Goal: Information Seeking & Learning: Compare options

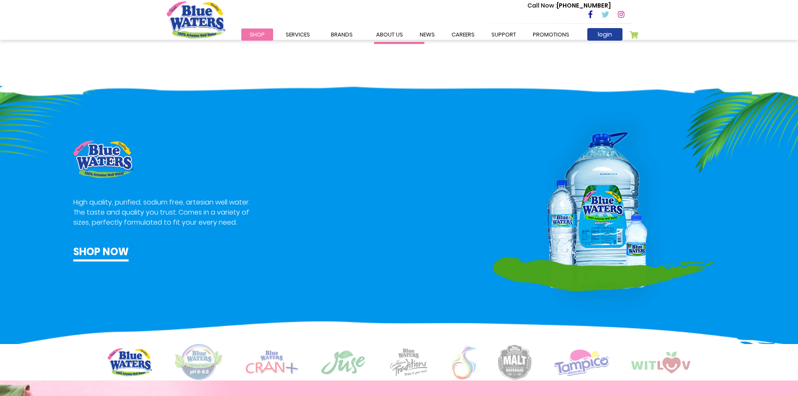
scroll to position [502, 0]
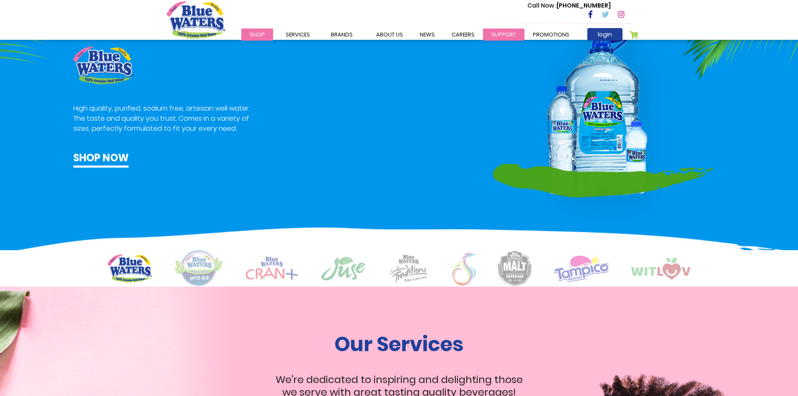
click at [490, 39] on link "support" at bounding box center [503, 34] width 41 height 12
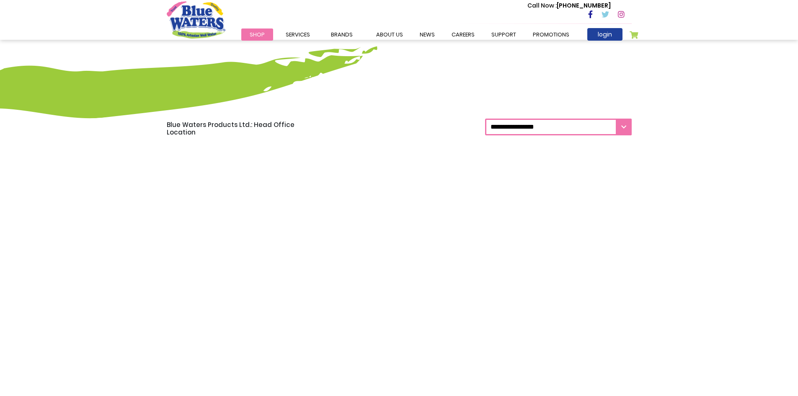
scroll to position [645, 0]
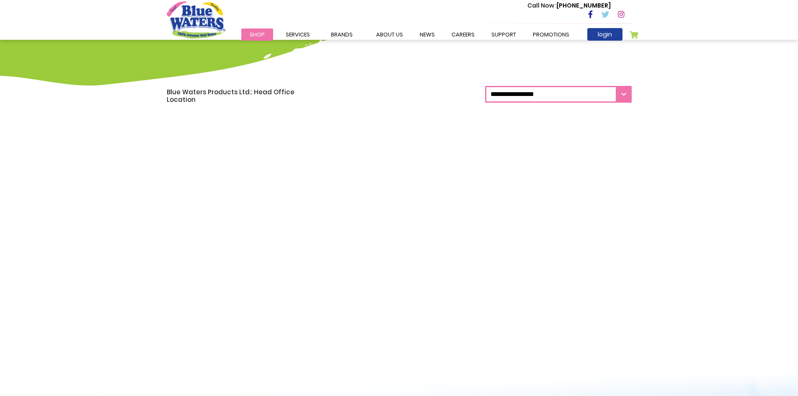
click at [269, 100] on h4 "Blue Waters Products Ltd.: Head Office Location" at bounding box center [240, 95] width 147 height 15
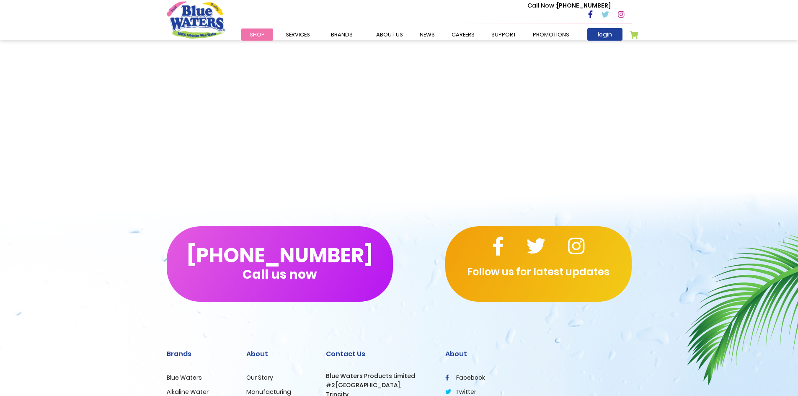
scroll to position [962, 0]
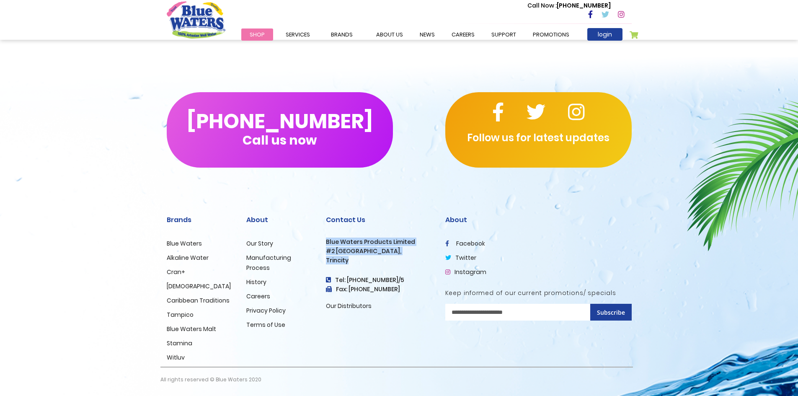
drag, startPoint x: 355, startPoint y: 262, endPoint x: 324, endPoint y: 243, distance: 36.6
click at [324, 243] on div "Contact Us Blue Waters Products Limited #2 Orange Grove Estate, Trincity Tel: (…" at bounding box center [378, 283] width 119 height 165
click at [381, 297] on ul "Our Distributors" at bounding box center [379, 302] width 107 height 16
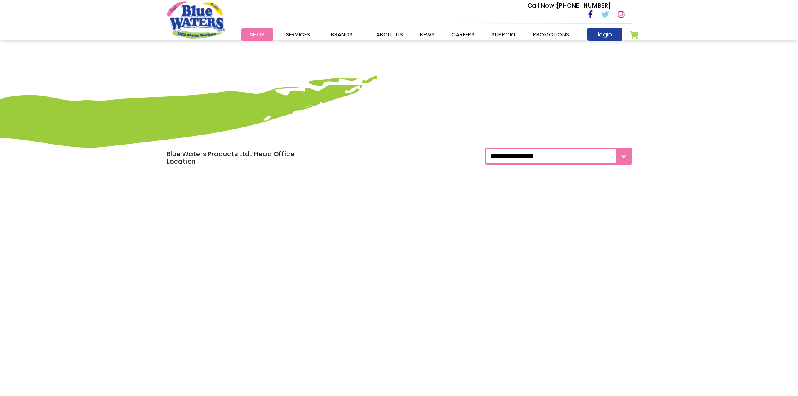
scroll to position [543, 0]
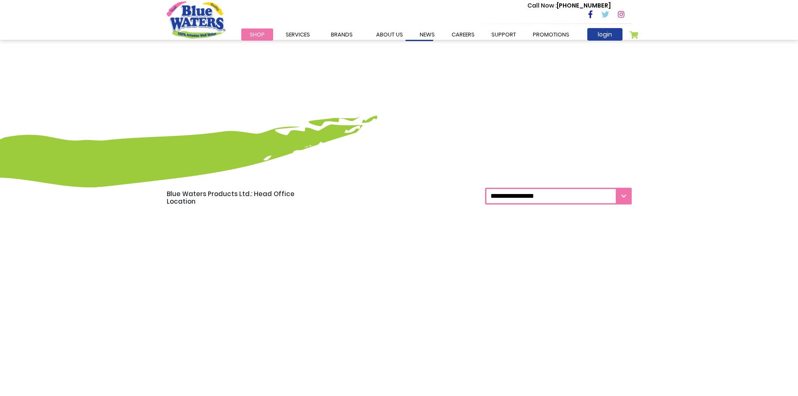
click at [611, 193] on select "**********" at bounding box center [558, 196] width 147 height 17
select select "***"
click at [485, 188] on select "**********" at bounding box center [558, 196] width 147 height 17
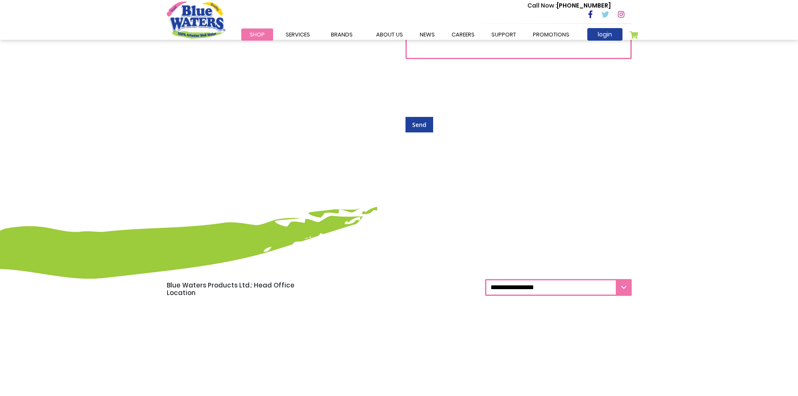
scroll to position [376, 0]
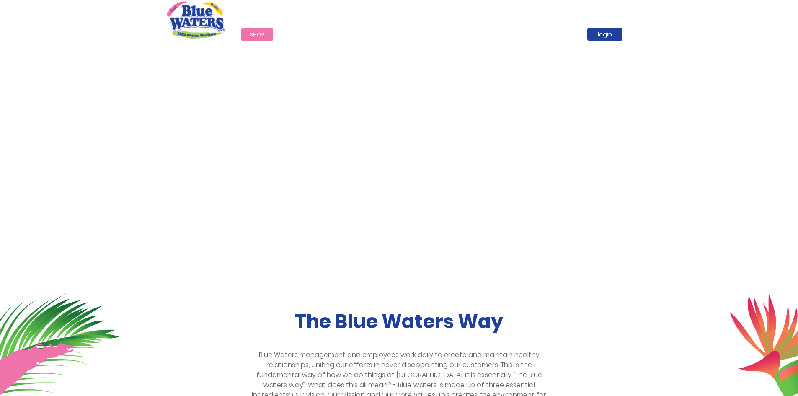
scroll to position [668, 0]
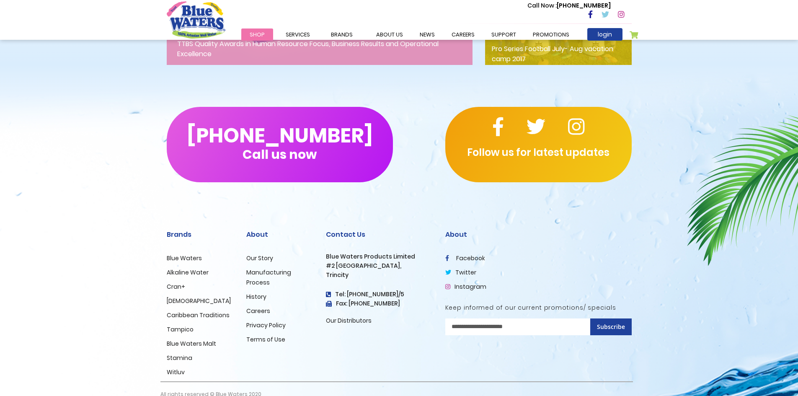
scroll to position [1351, 0]
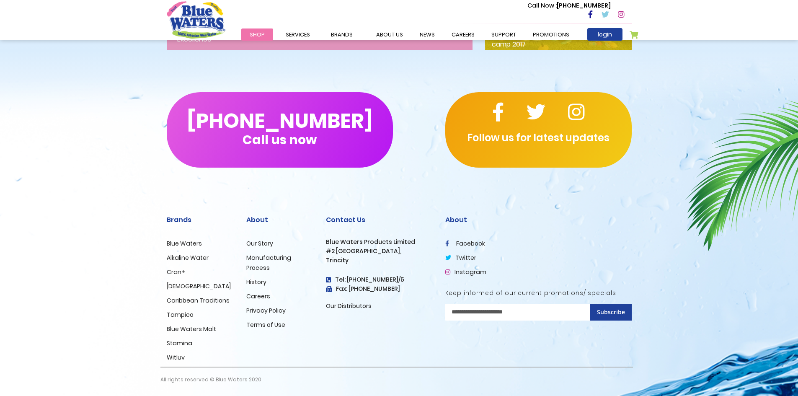
click at [180, 245] on link "Blue Waters" at bounding box center [184, 243] width 35 height 8
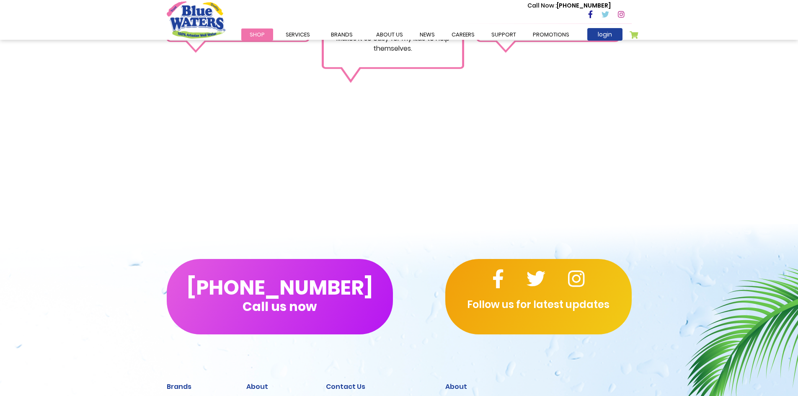
scroll to position [1213, 0]
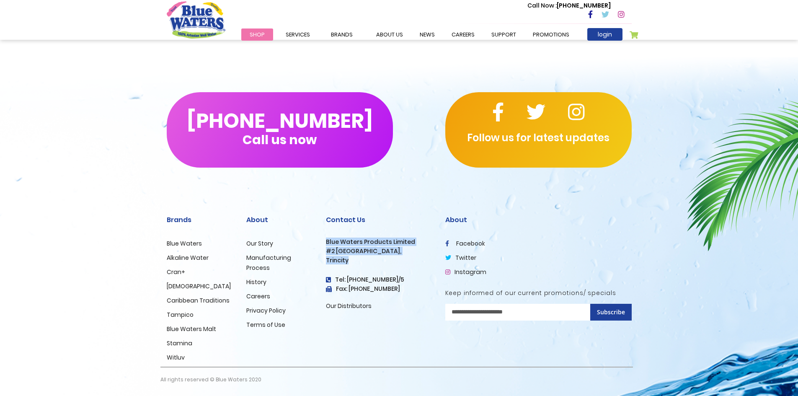
drag, startPoint x: 325, startPoint y: 240, endPoint x: 401, endPoint y: 260, distance: 78.3
click at [401, 260] on div "Contact Us Blue Waters Products Limited #2 Orange Grove Estate, Trincity Tel: (…" at bounding box center [379, 263] width 107 height 95
click at [380, 245] on h3 "Blue Waters Products Limited" at bounding box center [379, 241] width 107 height 7
drag, startPoint x: 323, startPoint y: 242, endPoint x: 404, endPoint y: 240, distance: 81.2
click at [404, 240] on div "Contact Us Blue Waters Products Limited #2 Orange Grove Estate, Trincity Tel: (…" at bounding box center [378, 283] width 119 height 165
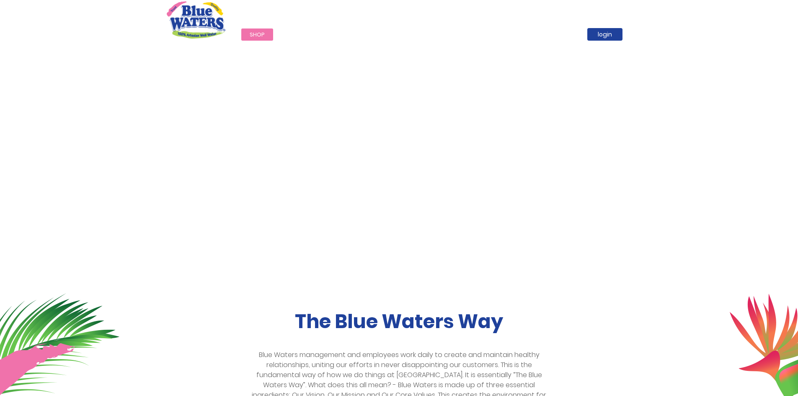
scroll to position [42, 0]
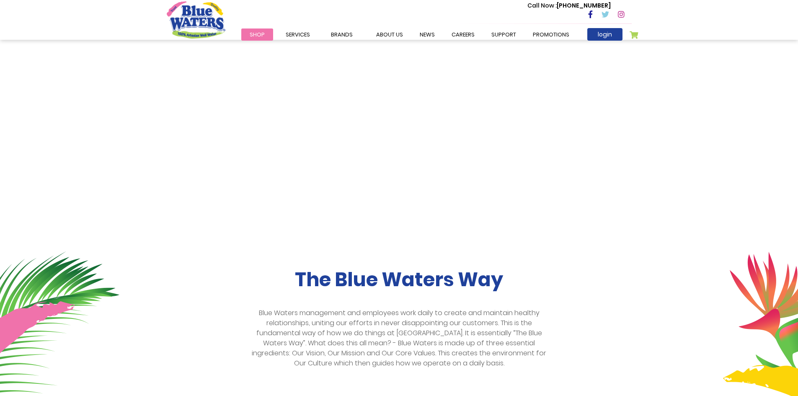
click at [265, 32] on link "Shop" at bounding box center [257, 34] width 32 height 12
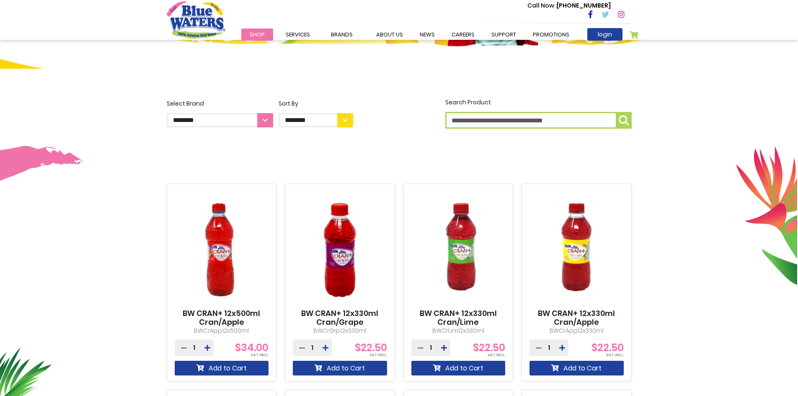
scroll to position [167, 0]
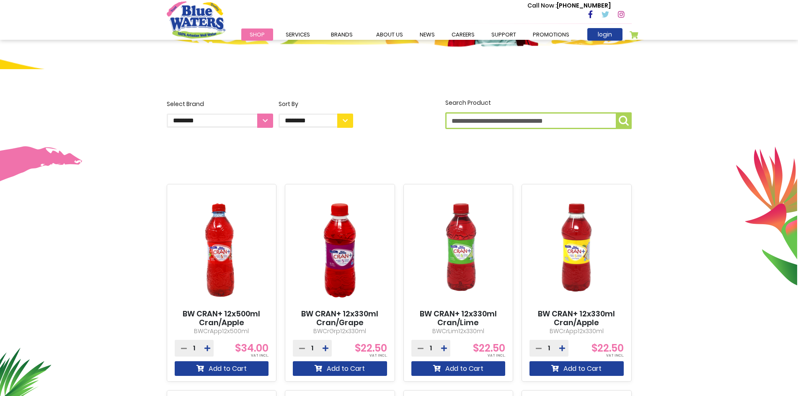
click at [458, 124] on input "Search Product" at bounding box center [538, 120] width 186 height 17
type input "*****"
click at [615, 112] on button "Search Product *****" at bounding box center [623, 120] width 16 height 17
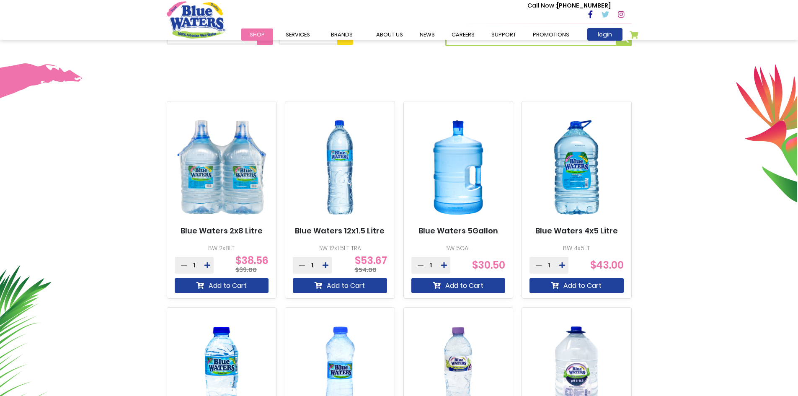
scroll to position [251, 0]
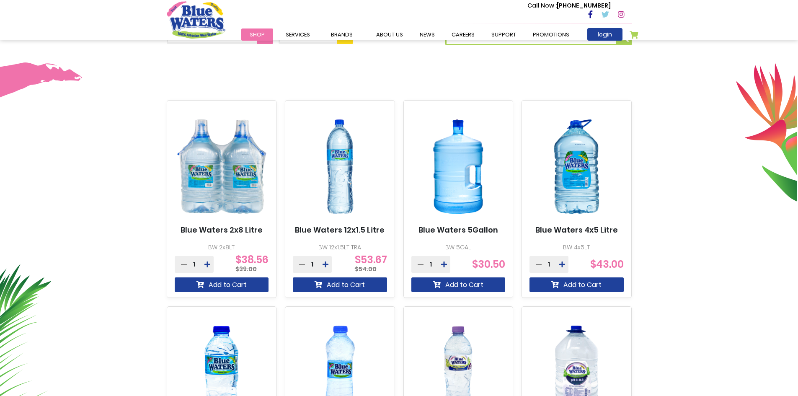
click at [351, 225] on link "Blue Waters 12x1.5 Litre" at bounding box center [340, 229] width 90 height 9
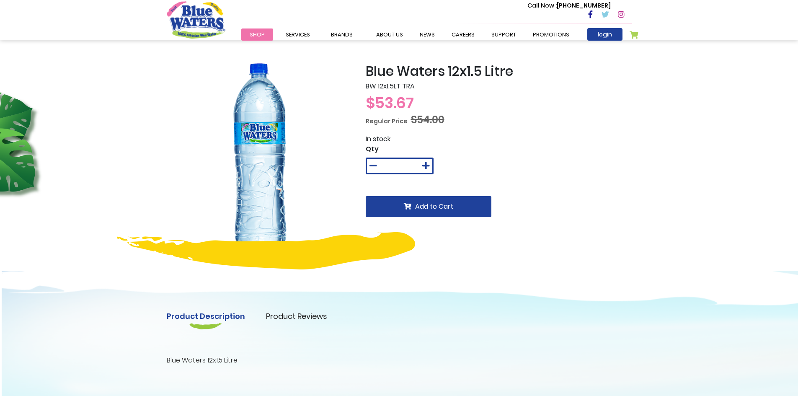
drag, startPoint x: 378, startPoint y: 87, endPoint x: 397, endPoint y: 88, distance: 18.4
click at [397, 88] on p "BW 12x1.5LT TRA" at bounding box center [498, 86] width 266 height 10
drag, startPoint x: 450, startPoint y: 67, endPoint x: 531, endPoint y: 71, distance: 81.7
click at [531, 71] on h2 "Blue Waters 12x1.5 Litre" at bounding box center [498, 71] width 266 height 16
copy h2 "12x1.5 Litre"
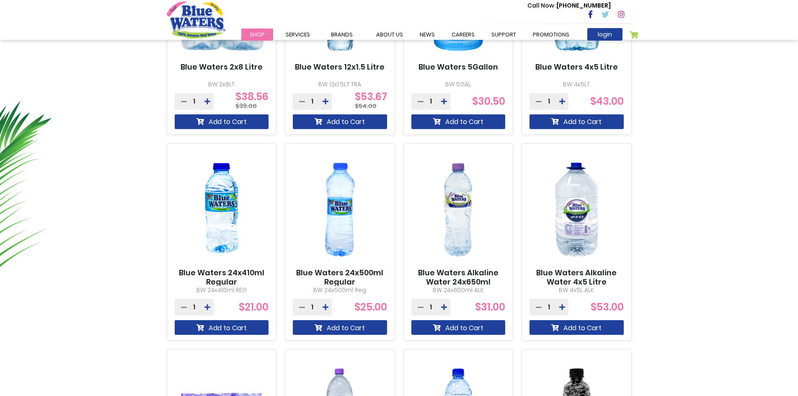
scroll to position [419, 0]
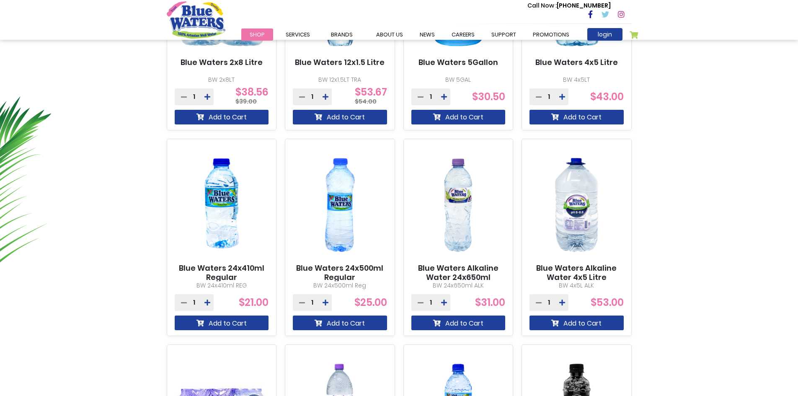
click at [232, 265] on link "Blue Waters 24x410ml Regular" at bounding box center [222, 272] width 94 height 18
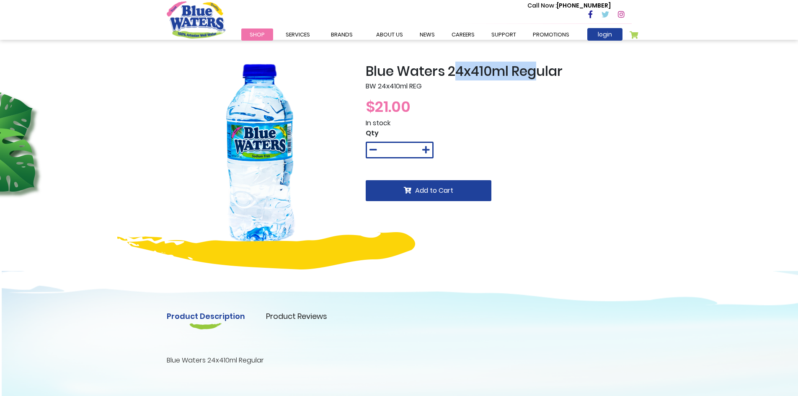
drag, startPoint x: 476, startPoint y: 71, endPoint x: 537, endPoint y: 71, distance: 60.7
click at [537, 71] on h2 "Blue Waters 24x410ml Regular" at bounding box center [498, 71] width 266 height 16
click at [490, 95] on div "Blue Waters 24x410ml Regular BW 24x410ml REG $21.00 In stock Qty * Add to Cart" at bounding box center [498, 156] width 278 height 186
drag, startPoint x: 447, startPoint y: 71, endPoint x: 513, endPoint y: 74, distance: 66.2
click at [513, 74] on h2 "Blue Waters 24x410ml Regular" at bounding box center [498, 71] width 266 height 16
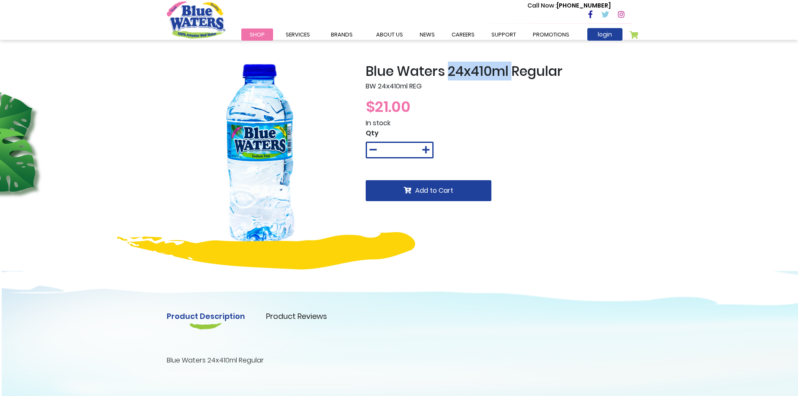
copy h2 "24x410ml"
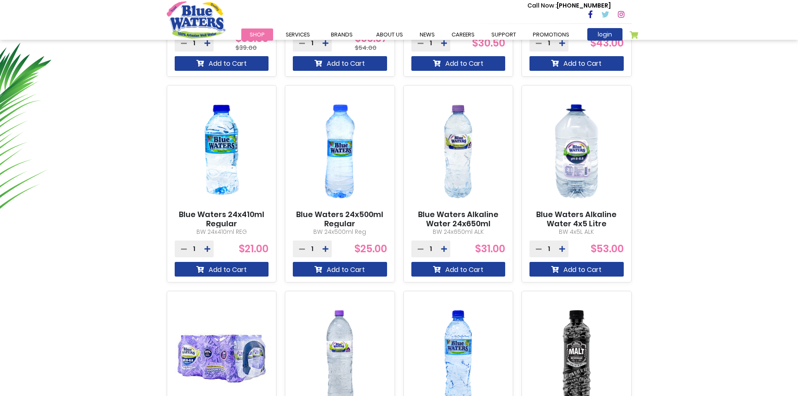
scroll to position [461, 0]
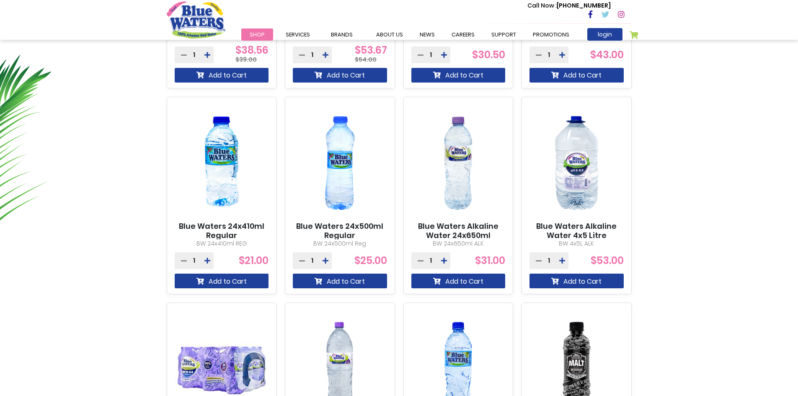
click at [340, 229] on link "Blue Waters 24x500ml Regular" at bounding box center [340, 230] width 94 height 18
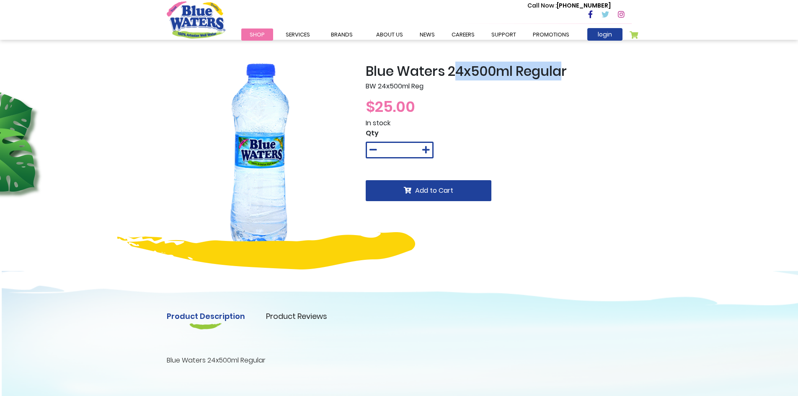
drag, startPoint x: 454, startPoint y: 70, endPoint x: 564, endPoint y: 71, distance: 110.1
click at [564, 71] on h2 "Blue Waters 24x500ml Regular" at bounding box center [498, 71] width 266 height 16
click at [451, 71] on h2 "Blue Waters 24x500ml Regular" at bounding box center [498, 71] width 266 height 16
drag, startPoint x: 452, startPoint y: 68, endPoint x: 600, endPoint y: 71, distance: 148.6
click at [600, 71] on h2 "Blue Waters 24x500ml Regular" at bounding box center [498, 71] width 266 height 16
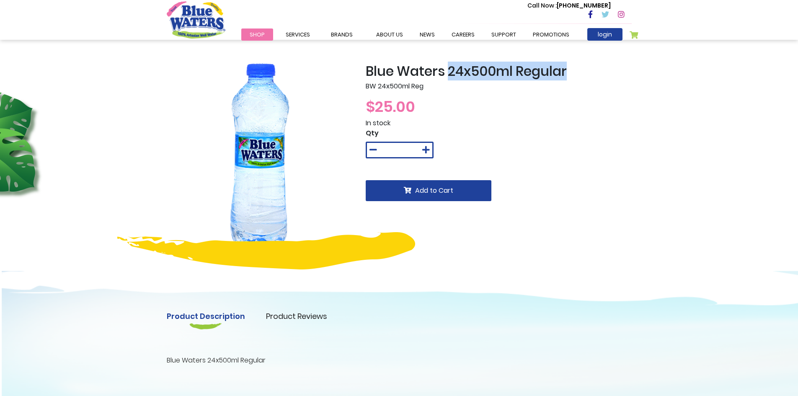
copy h2 "24x500ml Regular"
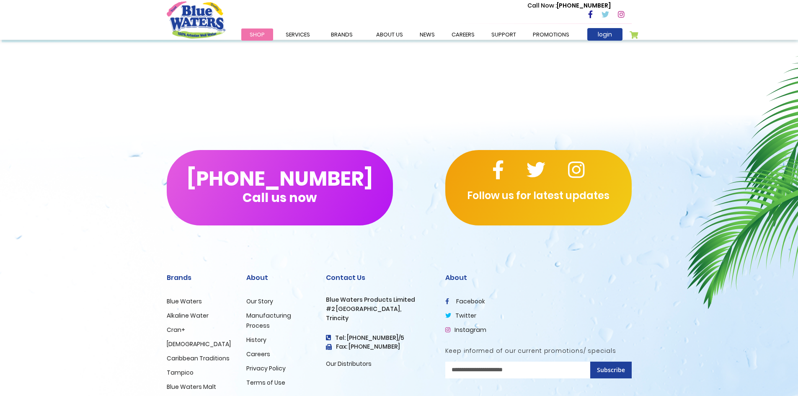
scroll to position [458, 0]
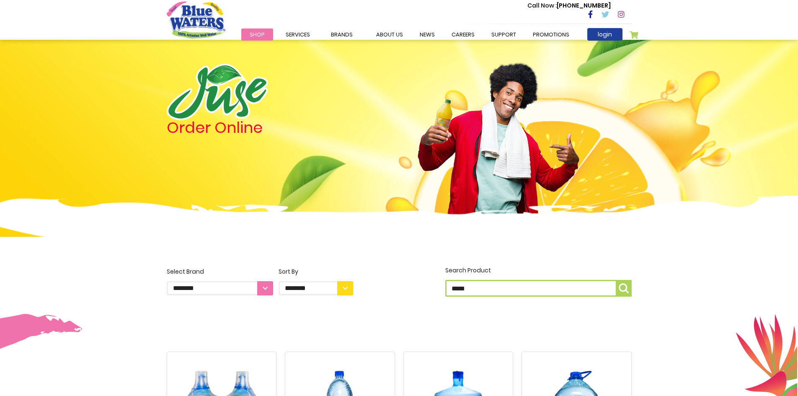
scroll to position [461, 0]
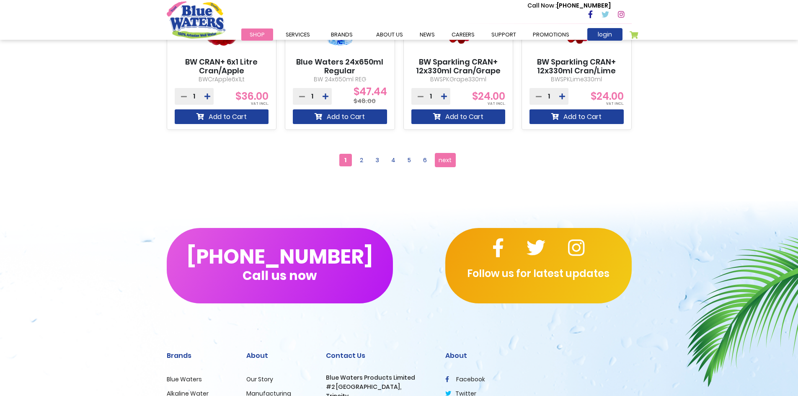
scroll to position [921, 0]
